Goal: Information Seeking & Learning: Check status

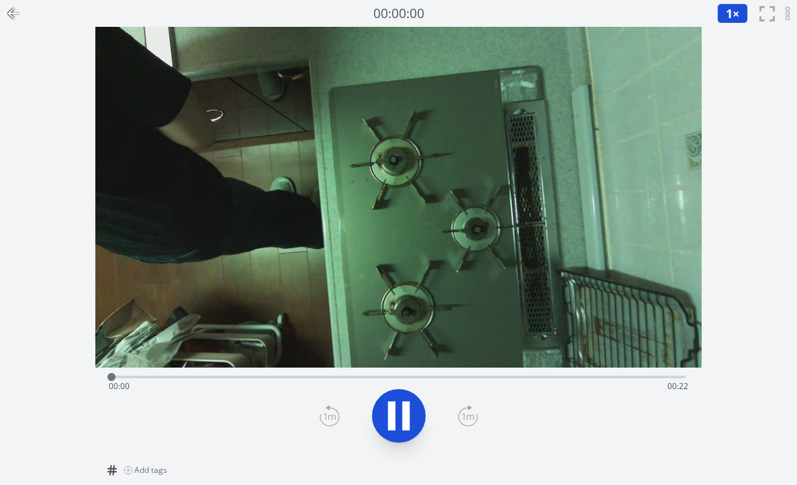
click at [472, 374] on div "Time elapsed: 00:00 Time remaining: 00:22" at bounding box center [398, 376] width 574 height 16
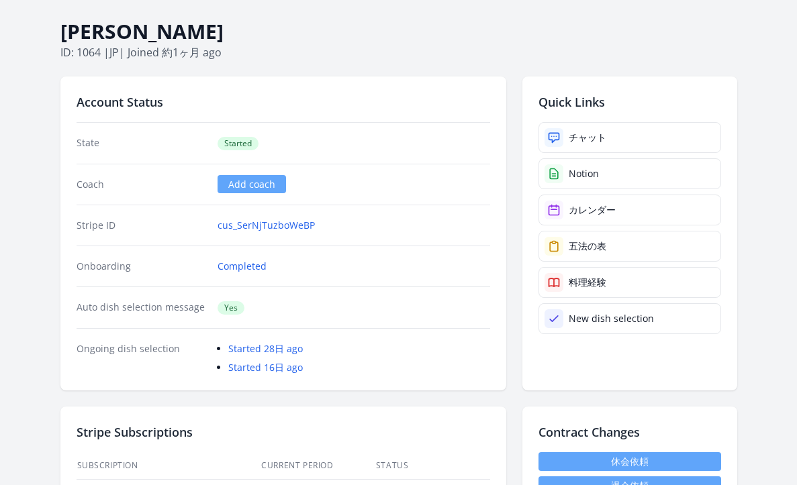
scroll to position [229, 0]
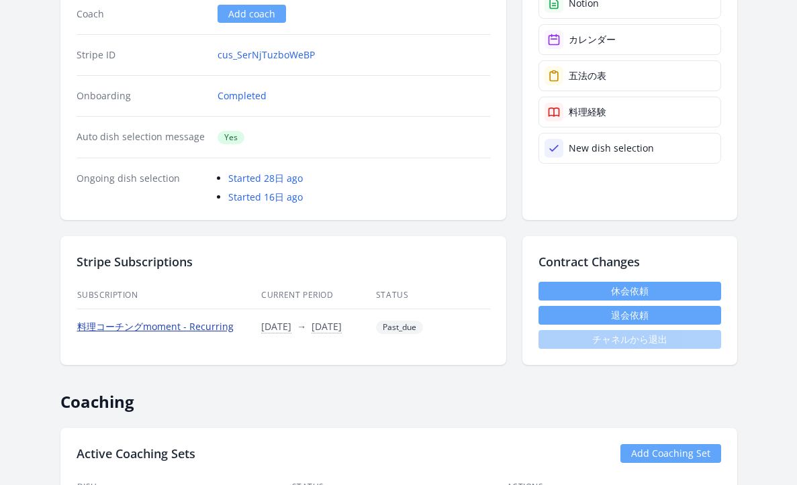
click at [209, 329] on link "料理コーチングmoment - Recurring" at bounding box center [155, 326] width 156 height 13
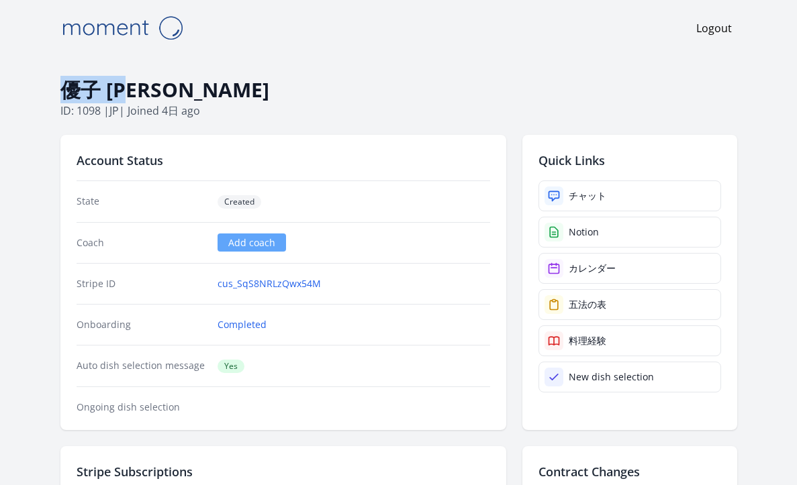
drag, startPoint x: 150, startPoint y: 89, endPoint x: 65, endPoint y: 87, distance: 85.3
click at [65, 87] on h1 "優子 [PERSON_NAME]" at bounding box center [398, 90] width 676 height 26
copy h1 "優子 [PERSON_NAME]"
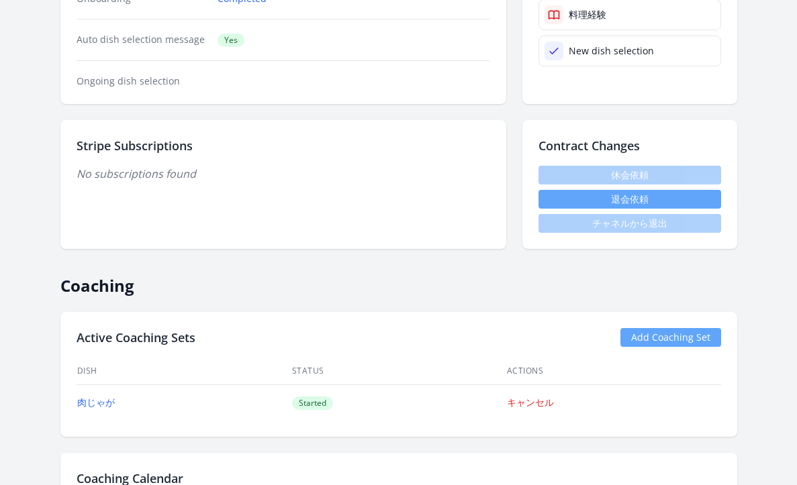
scroll to position [329, 0]
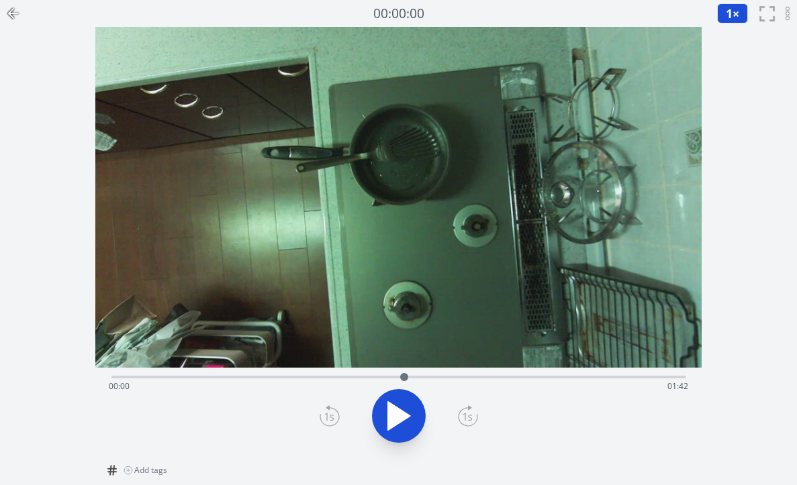
drag, startPoint x: 113, startPoint y: 380, endPoint x: 404, endPoint y: 385, distance: 290.6
click at [404, 385] on div at bounding box center [404, 377] width 20 height 20
click at [396, 409] on icon at bounding box center [399, 416] width 38 height 38
drag, startPoint x: 486, startPoint y: 378, endPoint x: 277, endPoint y: 375, distance: 208.7
click at [277, 375] on div at bounding box center [278, 377] width 8 height 8
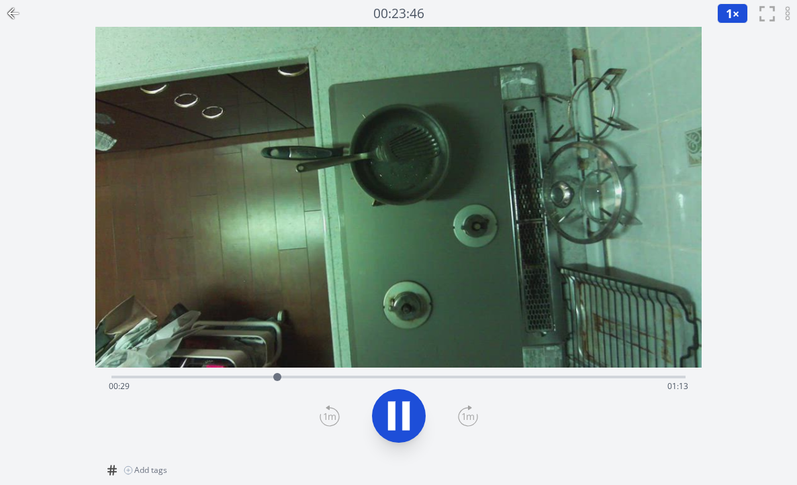
click at [397, 420] on icon at bounding box center [399, 416] width 38 height 38
click at [403, 409] on icon at bounding box center [399, 416] width 38 height 38
click at [403, 409] on icon at bounding box center [405, 416] width 7 height 29
